Goal: Task Accomplishment & Management: Use online tool/utility

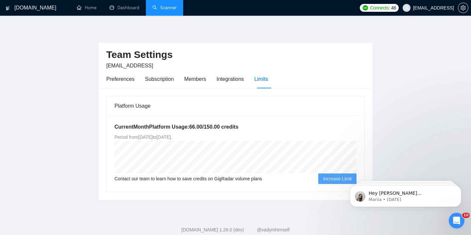
click at [167, 5] on link "Scanner" at bounding box center [164, 8] width 24 height 6
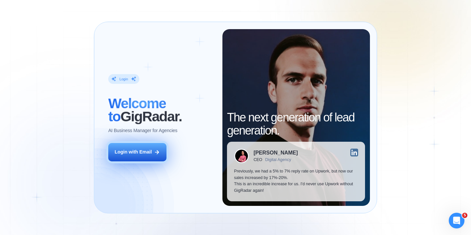
click at [145, 155] on div "Login with Email" at bounding box center [132, 152] width 37 height 7
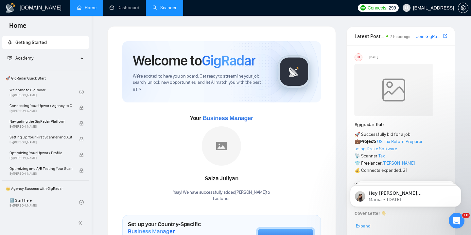
click at [164, 8] on link "Scanner" at bounding box center [164, 8] width 24 height 6
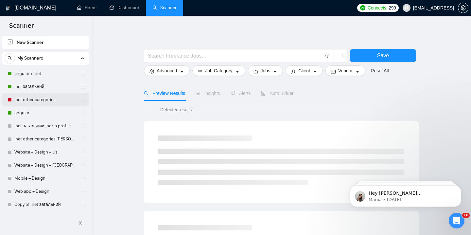
click at [45, 101] on link ".net other categories" at bounding box center [45, 99] width 62 height 13
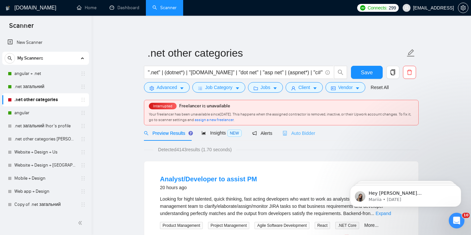
click at [301, 137] on div "Auto Bidder" at bounding box center [298, 132] width 32 height 15
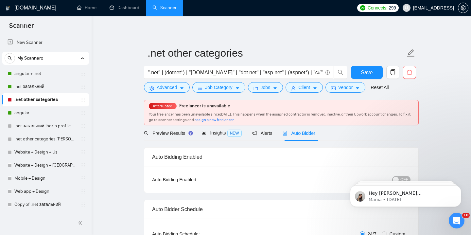
click at [400, 177] on body "Hey [PERSON_NAME][EMAIL_ADDRESS][DOMAIN_NAME], Looks like your Upwork agency Ea…" at bounding box center [406, 194] width 126 height 41
click at [398, 192] on p "Hey [PERSON_NAME][EMAIL_ADDRESS][DOMAIN_NAME], Looks like your Upwork agency Ea…" at bounding box center [410, 193] width 84 height 7
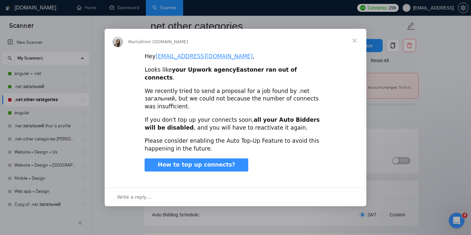
scroll to position [58, 0]
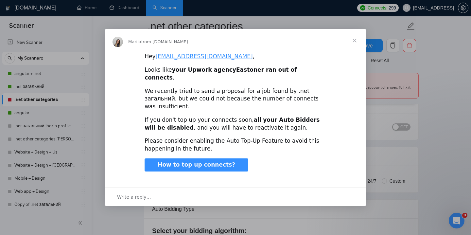
click at [358, 47] on span "Close" at bounding box center [355, 41] width 24 height 24
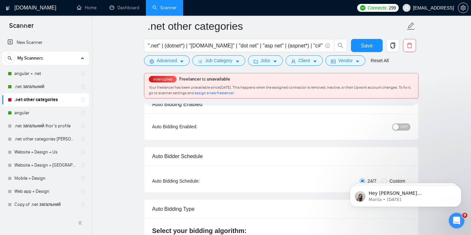
scroll to position [0, 0]
click at [403, 123] on span "OFF" at bounding box center [404, 126] width 8 height 7
click at [364, 51] on button "Save" at bounding box center [367, 45] width 32 height 13
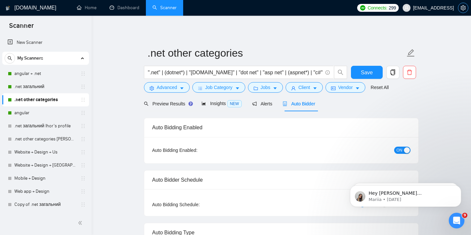
click at [462, 7] on icon "setting" at bounding box center [462, 7] width 5 height 5
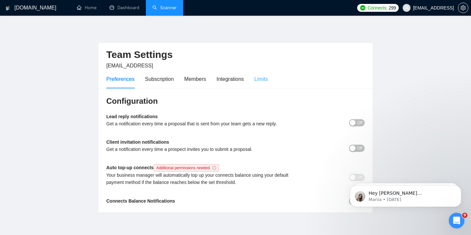
click at [258, 84] on div "Limits" at bounding box center [261, 79] width 14 height 19
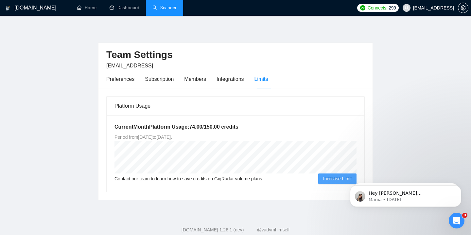
click at [171, 5] on link "Scanner" at bounding box center [164, 8] width 24 height 6
